Goal: Check status

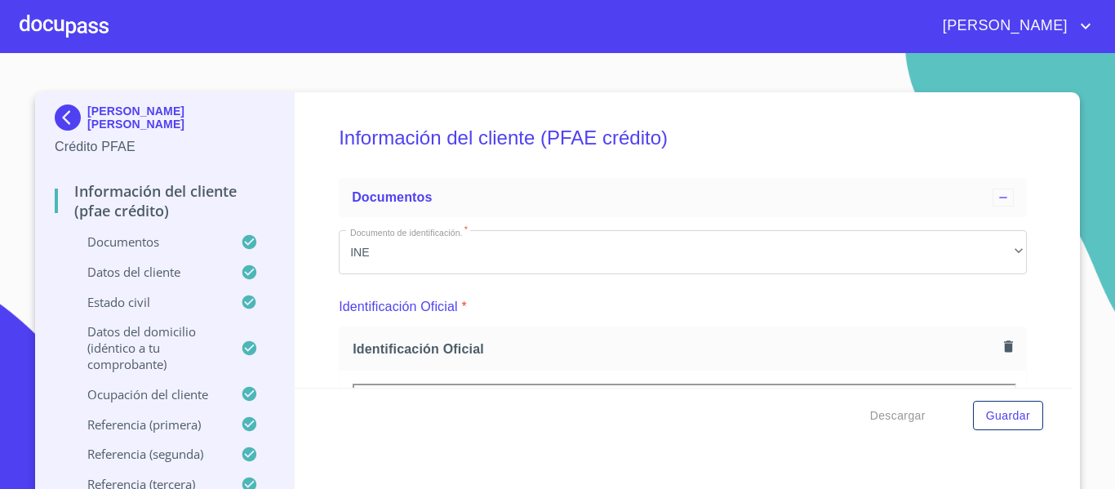
scroll to position [4325, 0]
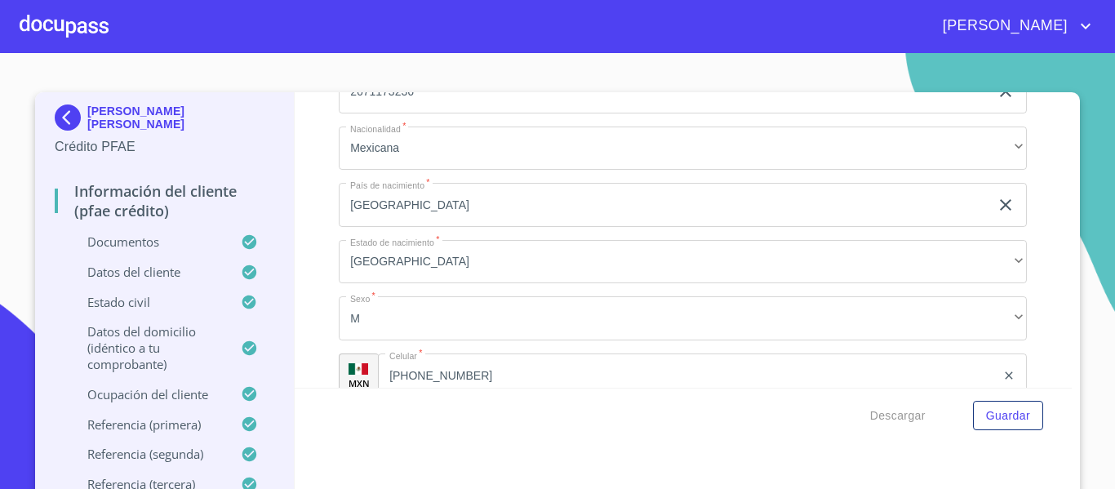
click at [20, 15] on div at bounding box center [64, 26] width 89 height 52
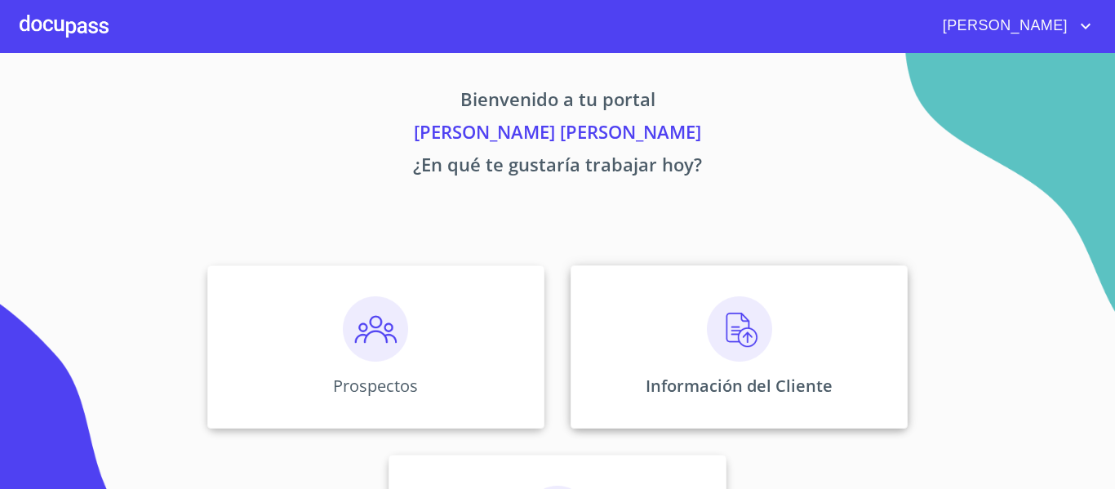
click at [772, 419] on div "Información del Cliente" at bounding box center [738, 346] width 337 height 163
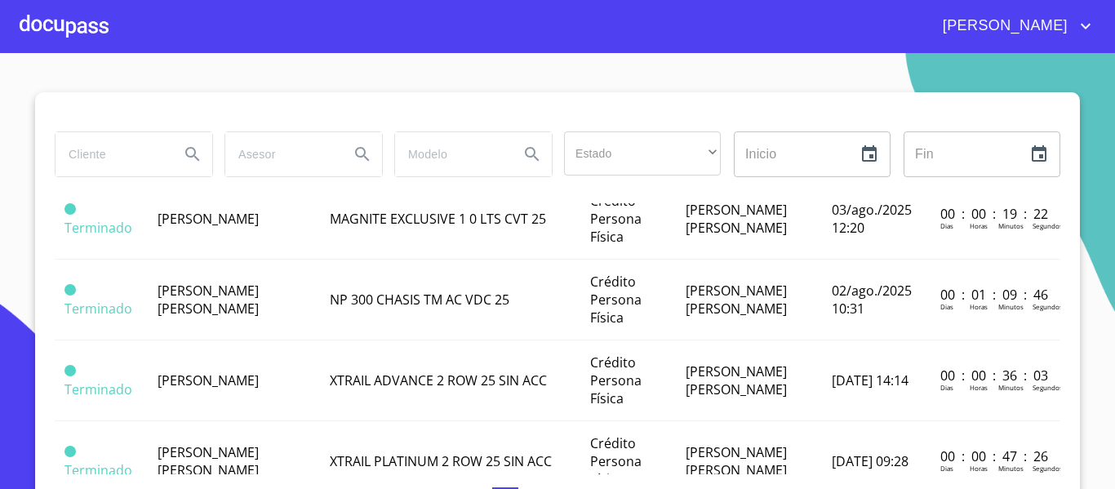
scroll to position [816, 0]
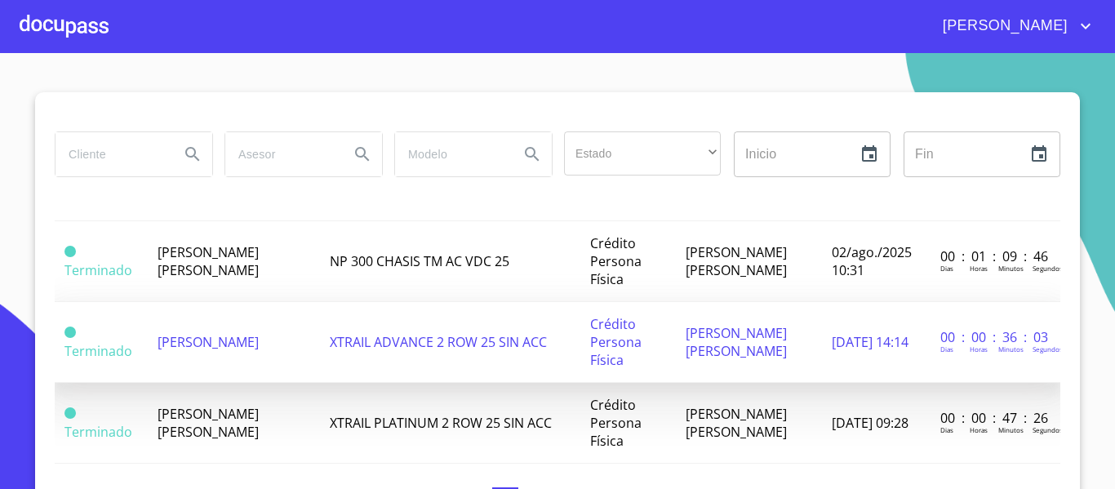
click at [235, 351] on span "[PERSON_NAME]" at bounding box center [207, 342] width 101 height 18
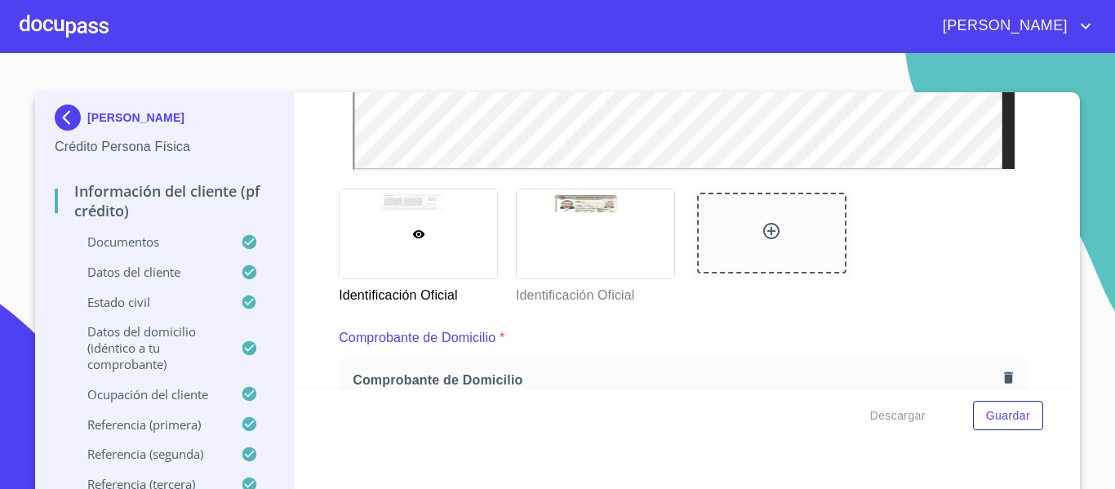
scroll to position [653, 0]
click at [597, 251] on div at bounding box center [595, 233] width 157 height 89
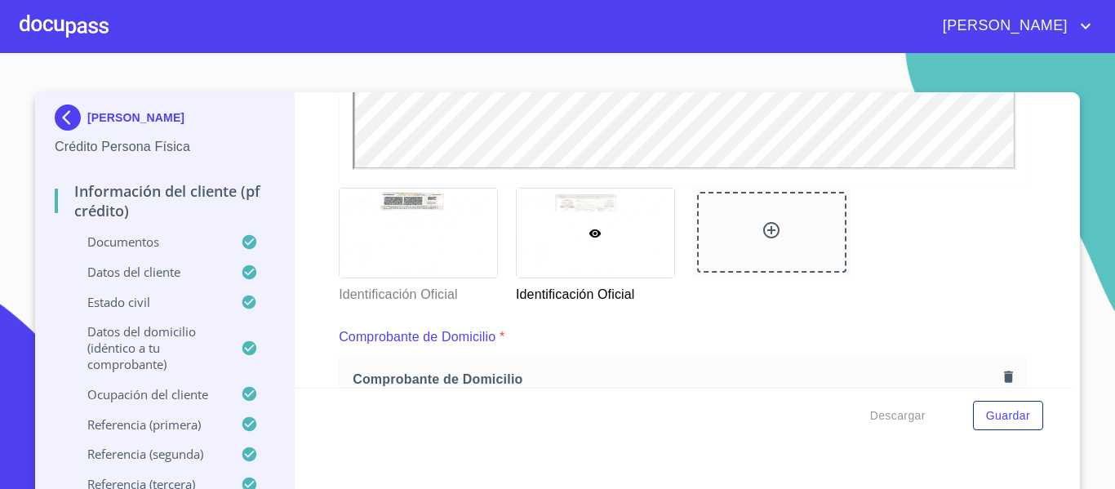
scroll to position [24, 0]
